Goal: Transaction & Acquisition: Purchase product/service

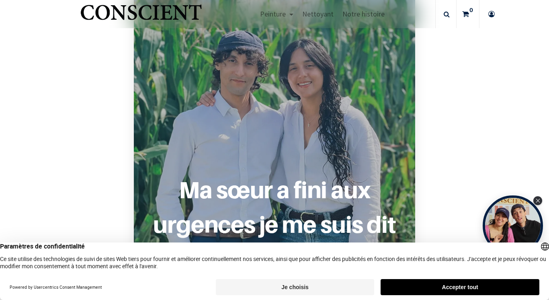
scroll to position [584, 0]
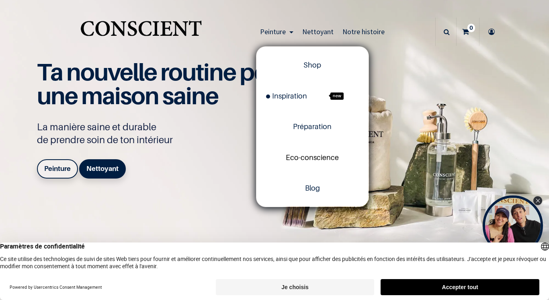
click at [311, 160] on span "Eco-conscience" at bounding box center [312, 157] width 53 height 8
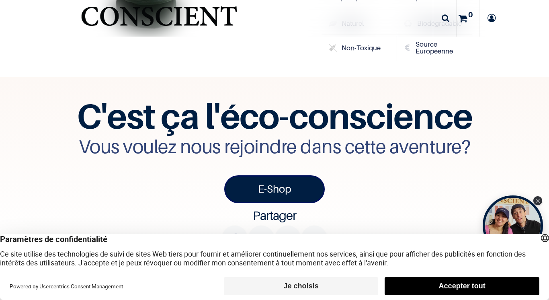
scroll to position [2670, 0]
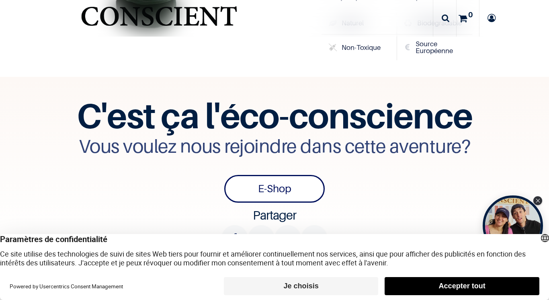
click at [268, 175] on link "E-Shop" at bounding box center [274, 189] width 100 height 28
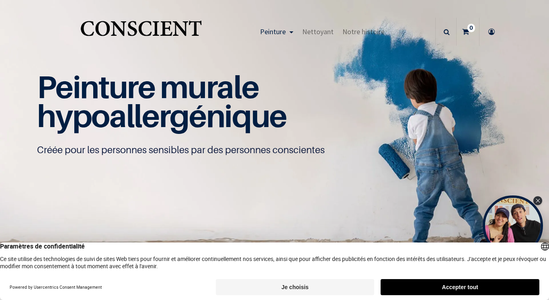
click at [447, 32] on icon at bounding box center [447, 32] width 6 height 28
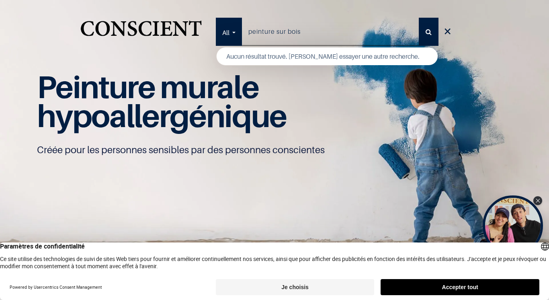
type input "peinture sur bois"
click at [419, 18] on button "Rechercher" at bounding box center [429, 32] width 20 height 28
